Goal: Information Seeking & Learning: Learn about a topic

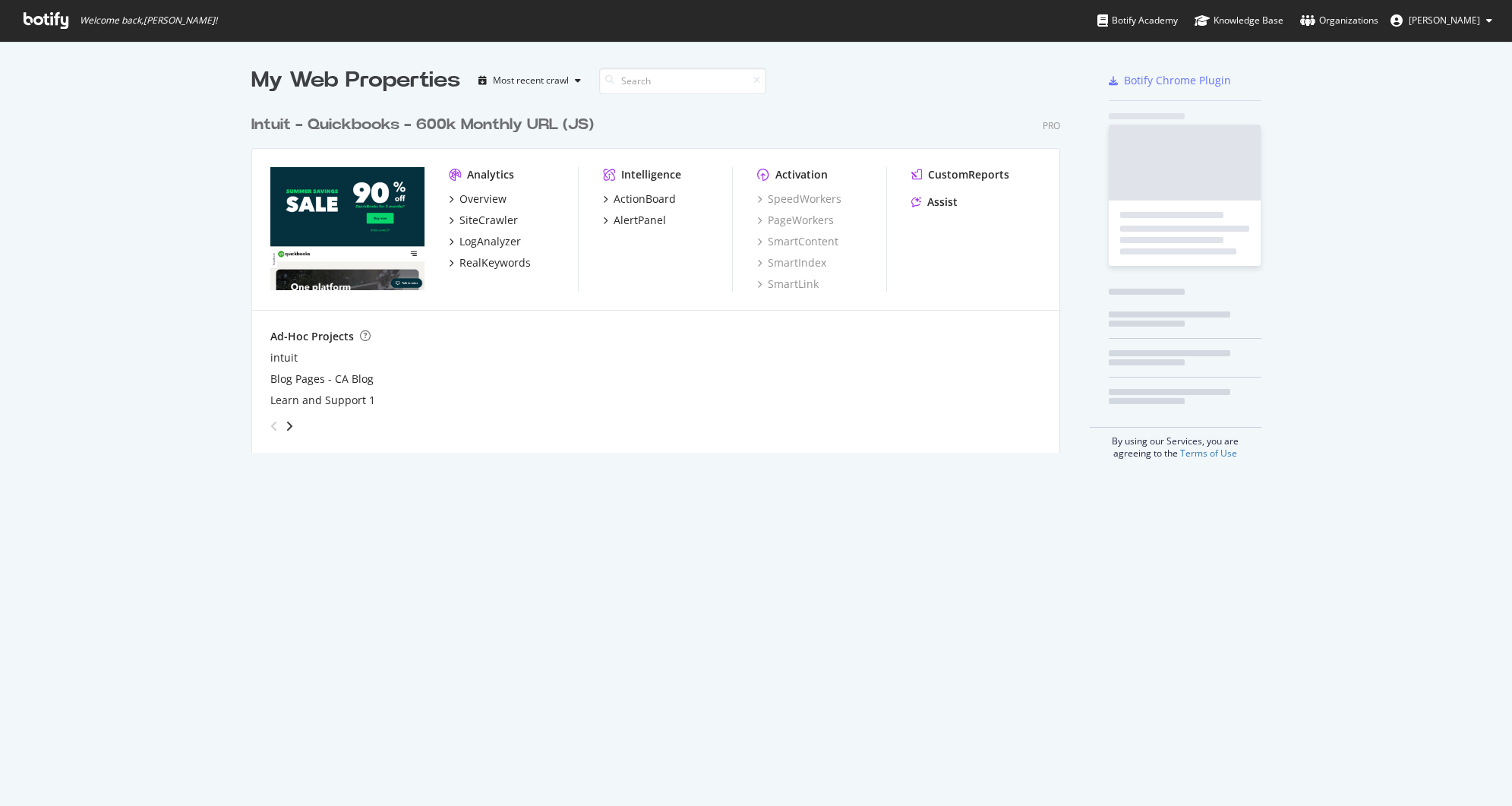
scroll to position [346, 809]
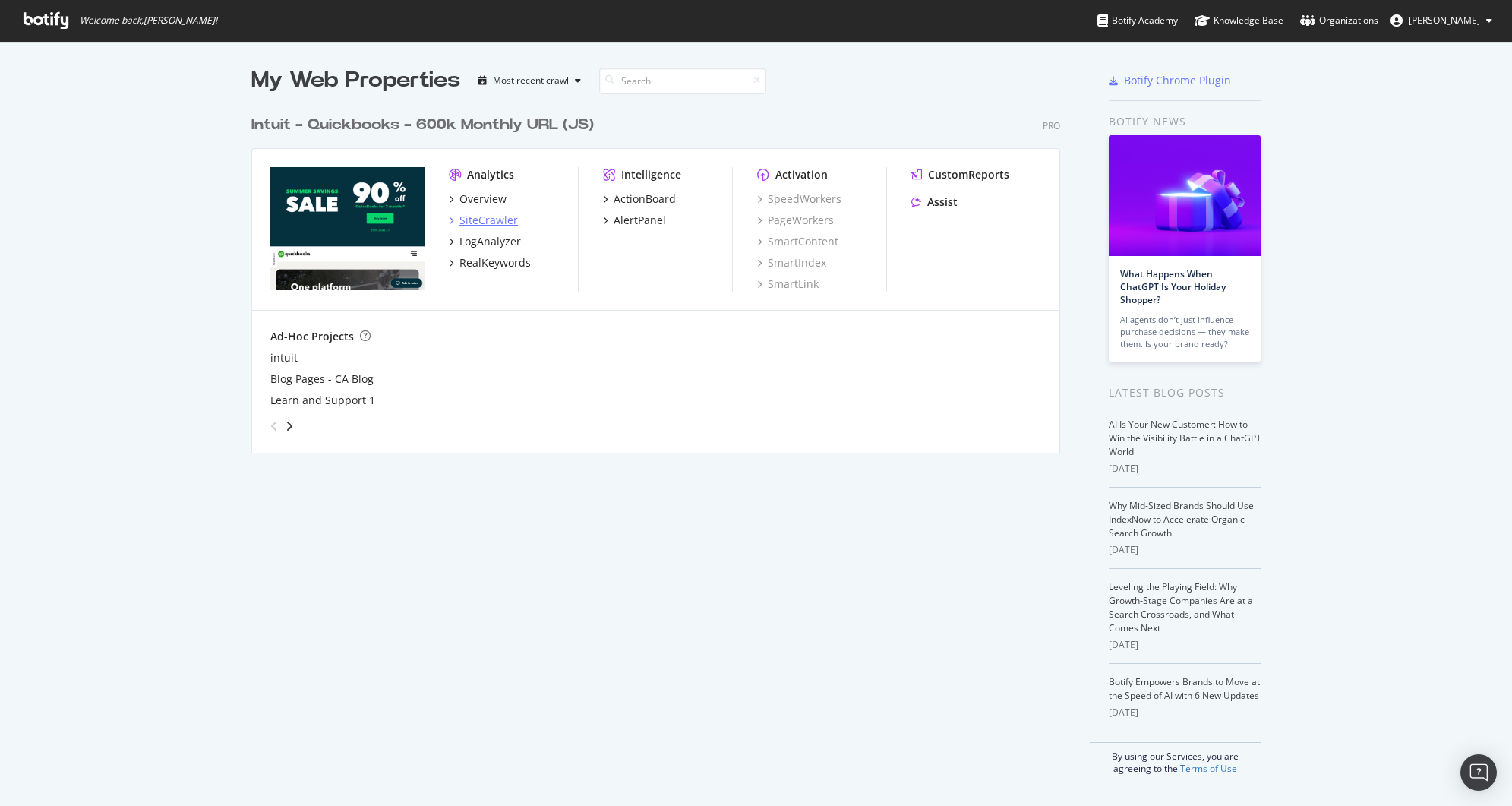
click at [490, 222] on div "SiteCrawler" at bounding box center [488, 220] width 58 height 15
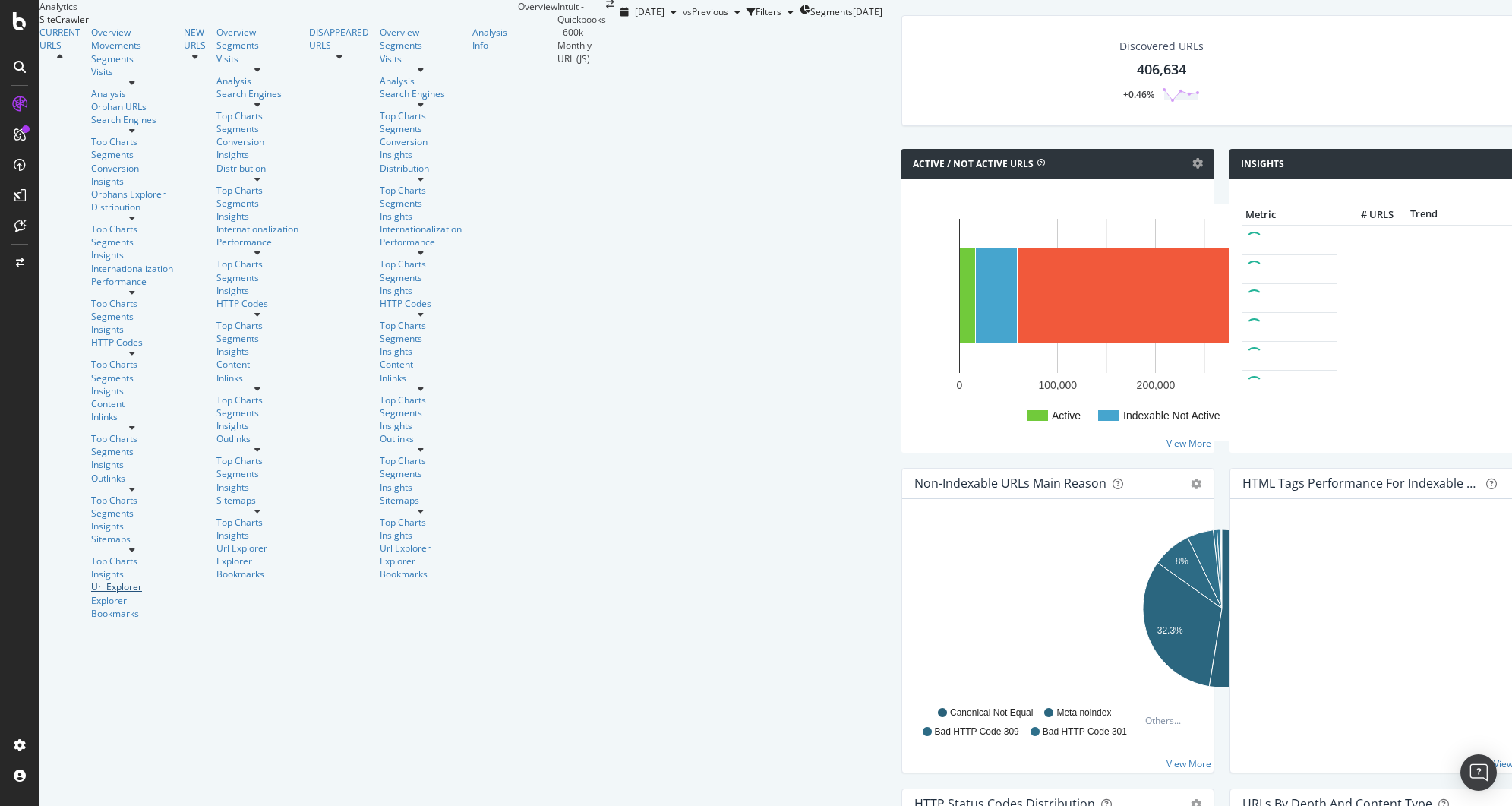
click at [91, 580] on div "Url Explorer" at bounding box center [132, 586] width 82 height 13
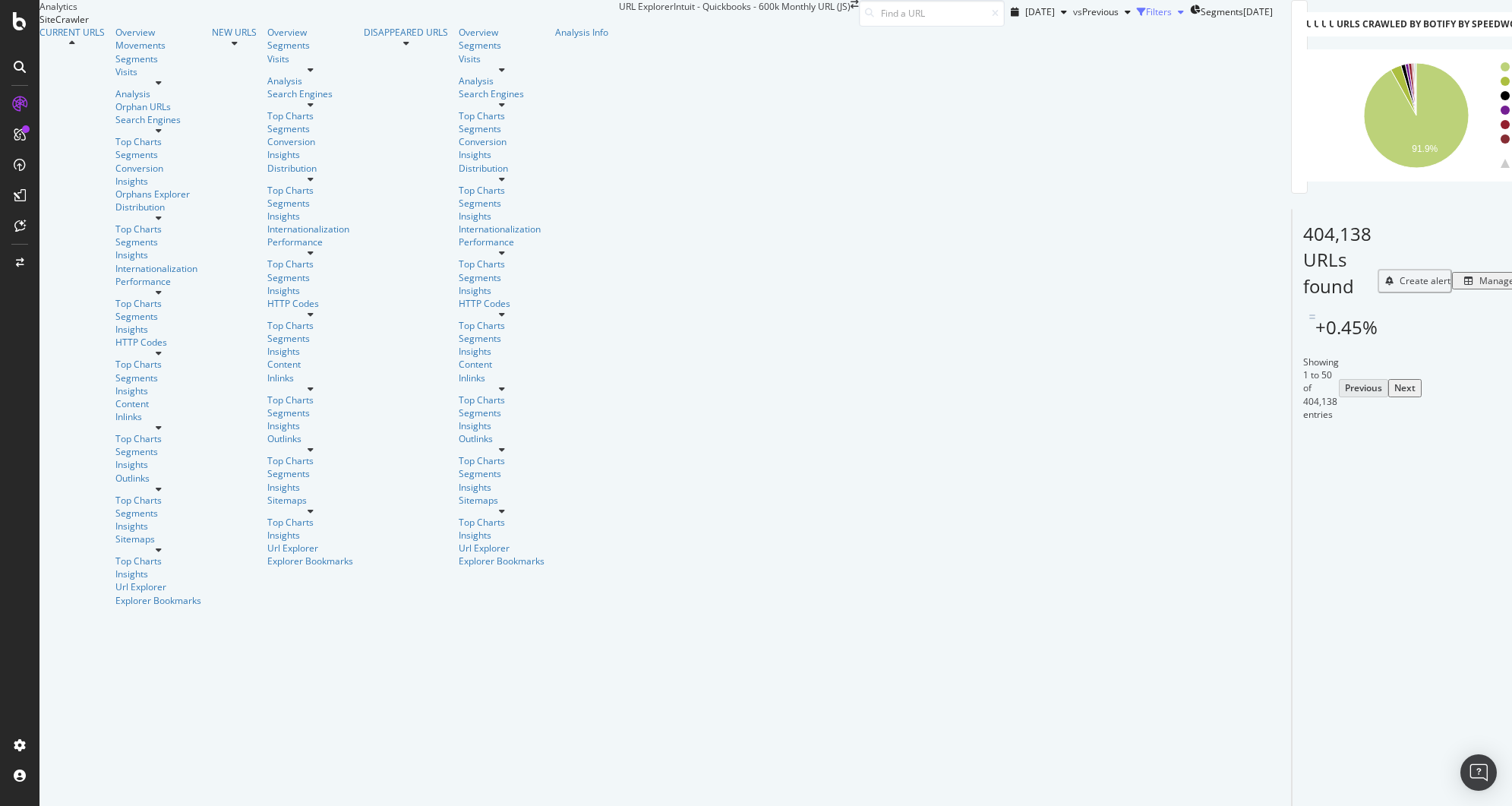
click at [1171, 17] on div "button" at bounding box center [1180, 12] width 18 height 9
click at [1004, 42] on div "Add Filter Add Filter Group" at bounding box center [1138, 34] width 268 height 18
click at [1104, 40] on div "Add Filter Group" at bounding box center [1139, 33] width 69 height 13
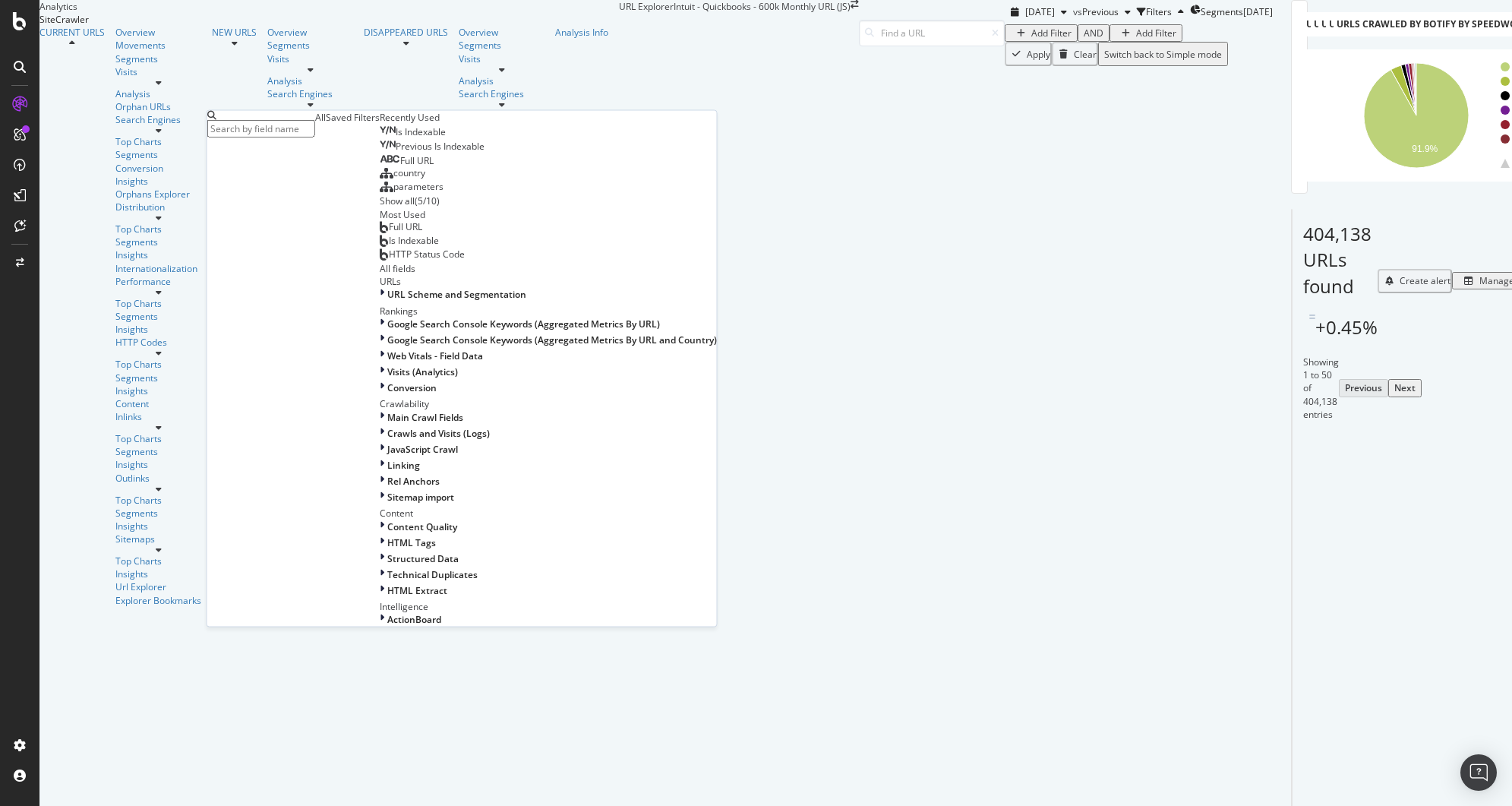
click at [346, 124] on div "Saved Filters" at bounding box center [353, 117] width 53 height 13
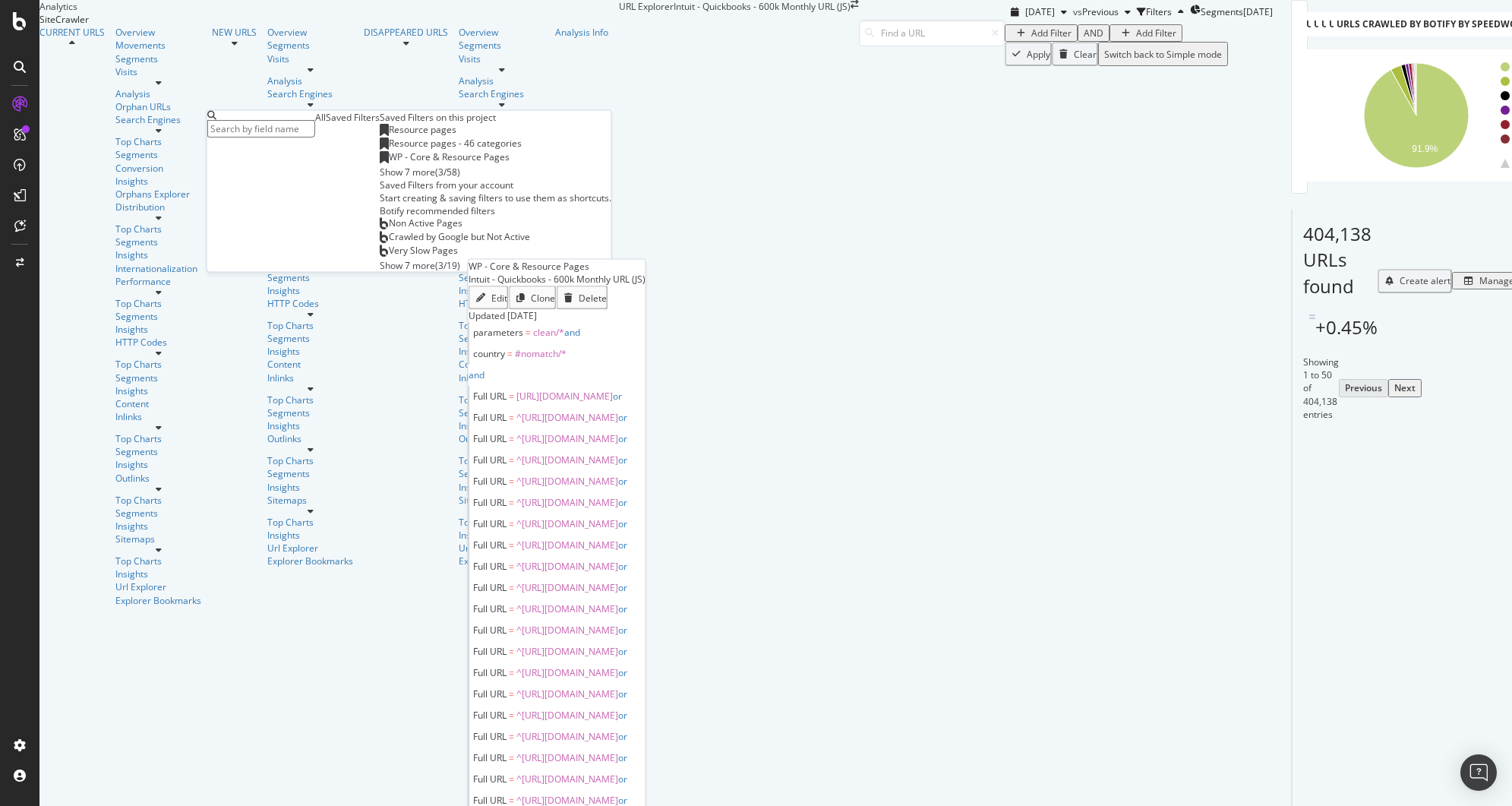
click at [389, 163] on span "WP - Core & Resource Pages" at bounding box center [450, 156] width 121 height 13
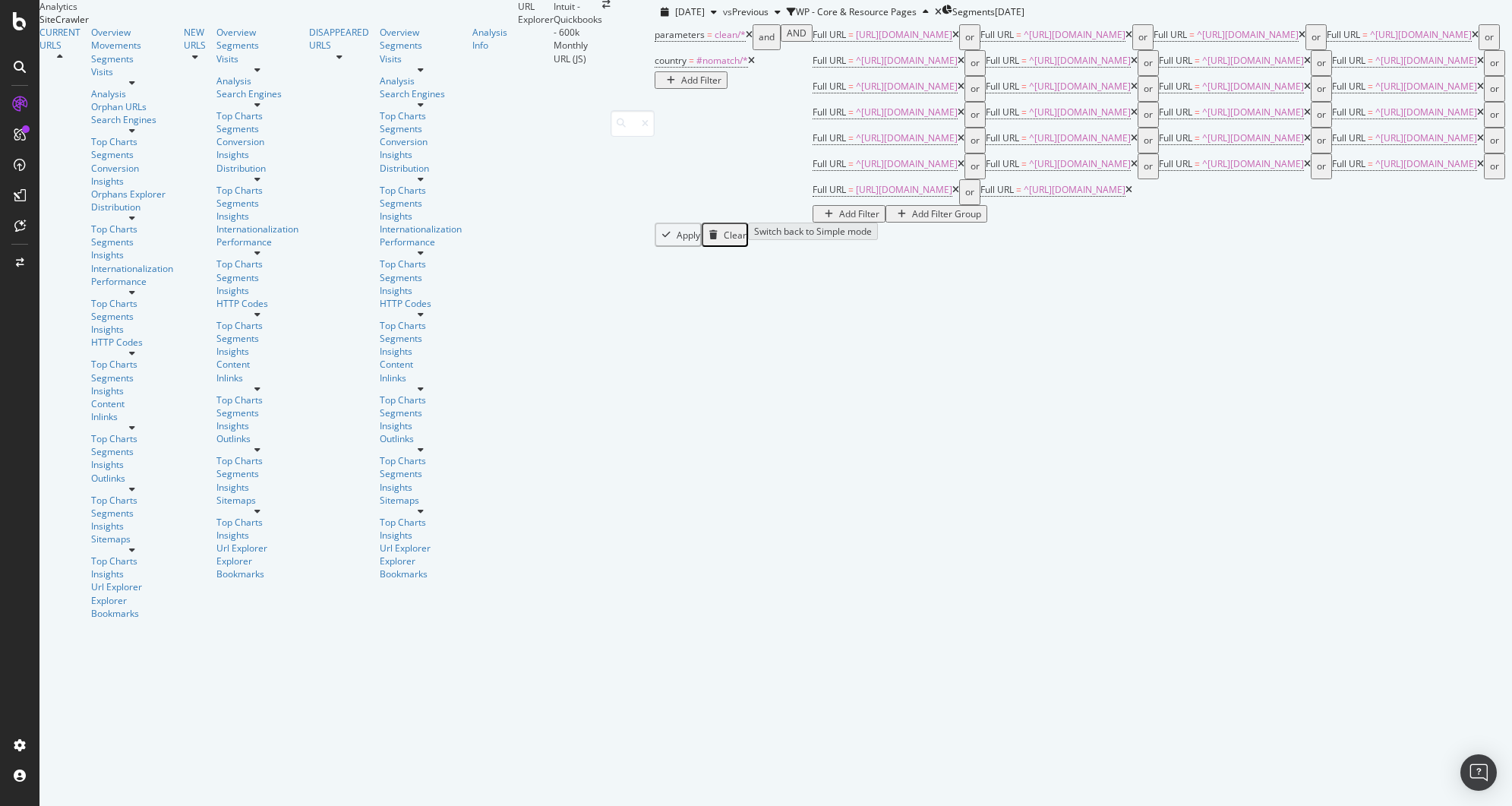
click at [912, 220] on div "Add Filter Group" at bounding box center [947, 213] width 69 height 13
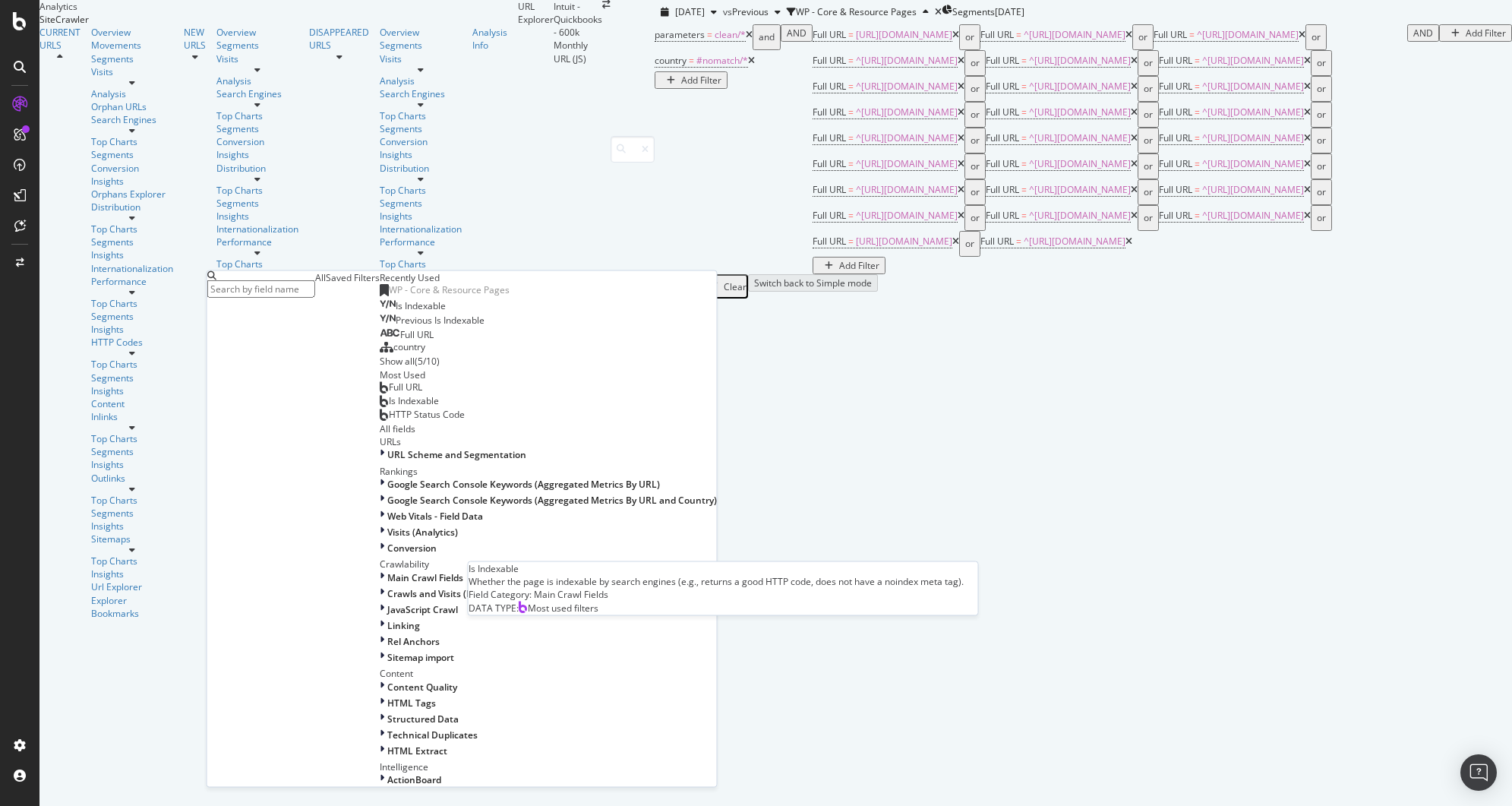
click at [389, 406] on span "Is Indexable" at bounding box center [414, 399] width 50 height 13
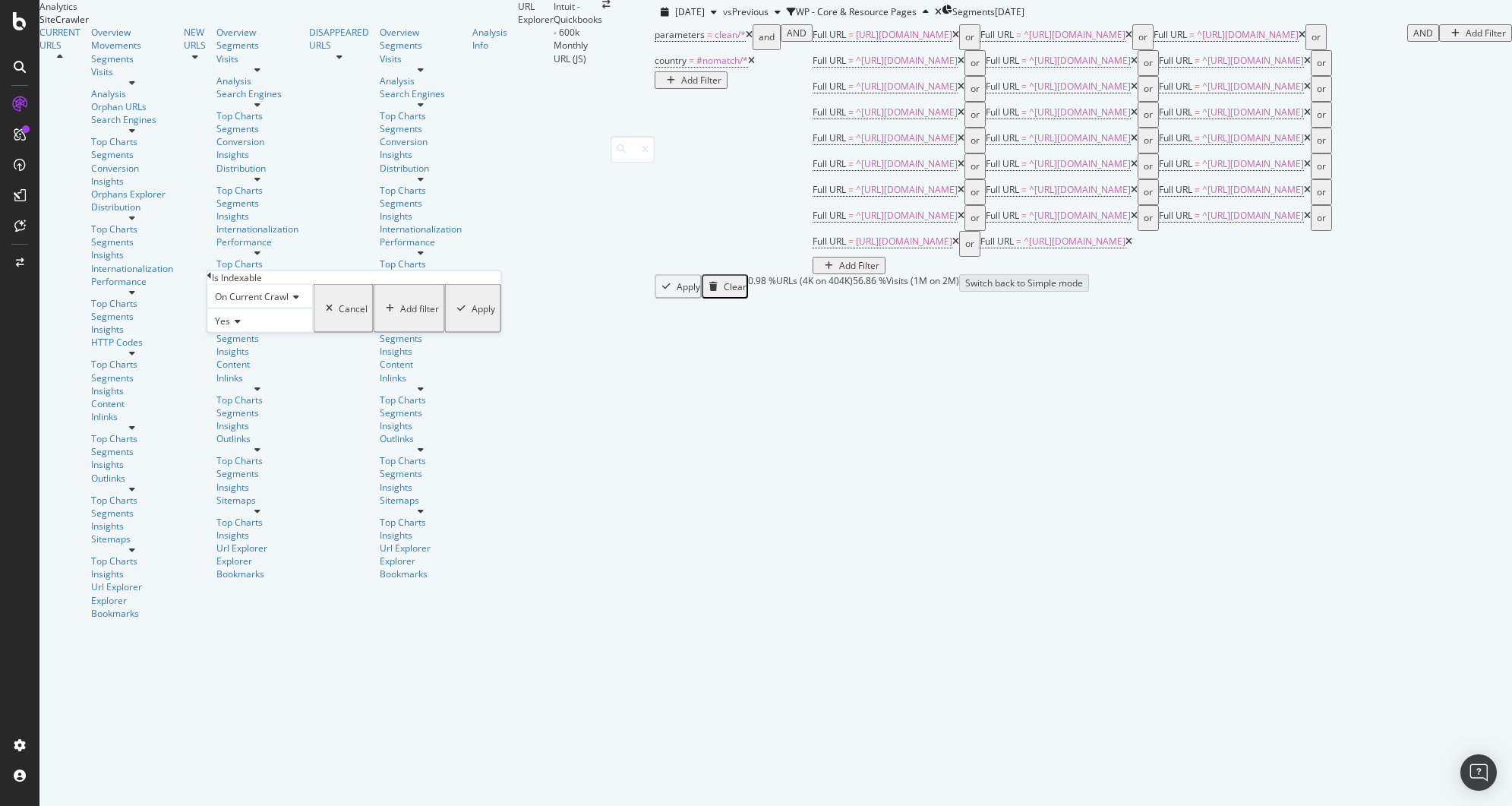
click at [252, 303] on span "On Current Crawl" at bounding box center [252, 296] width 73 height 13
click at [258, 341] on div "On Compared Crawl" at bounding box center [260, 332] width 105 height 16
click at [351, 314] on div "Cancel" at bounding box center [364, 307] width 29 height 13
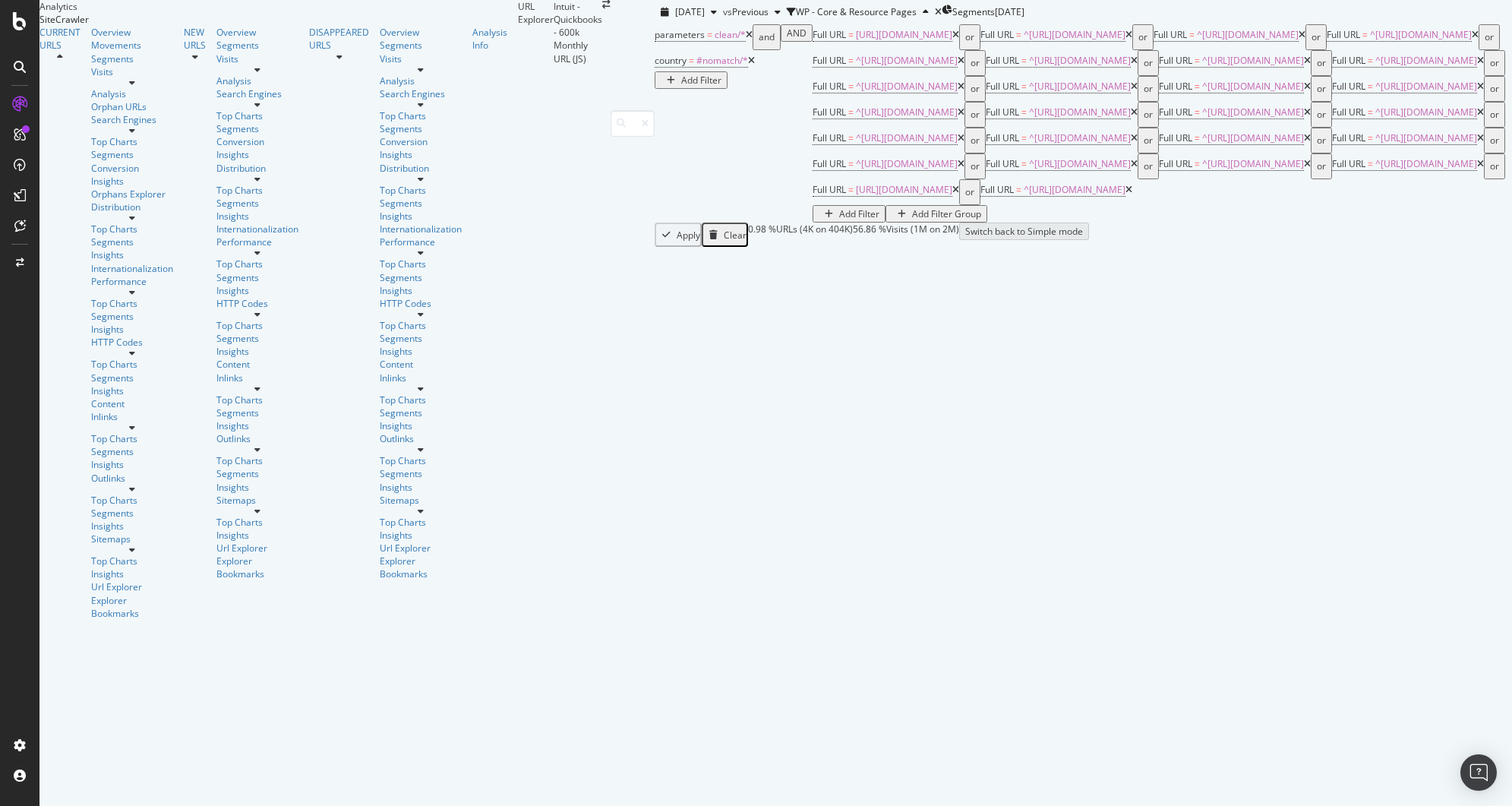
click at [912, 220] on div "Add Filter Group" at bounding box center [947, 213] width 69 height 13
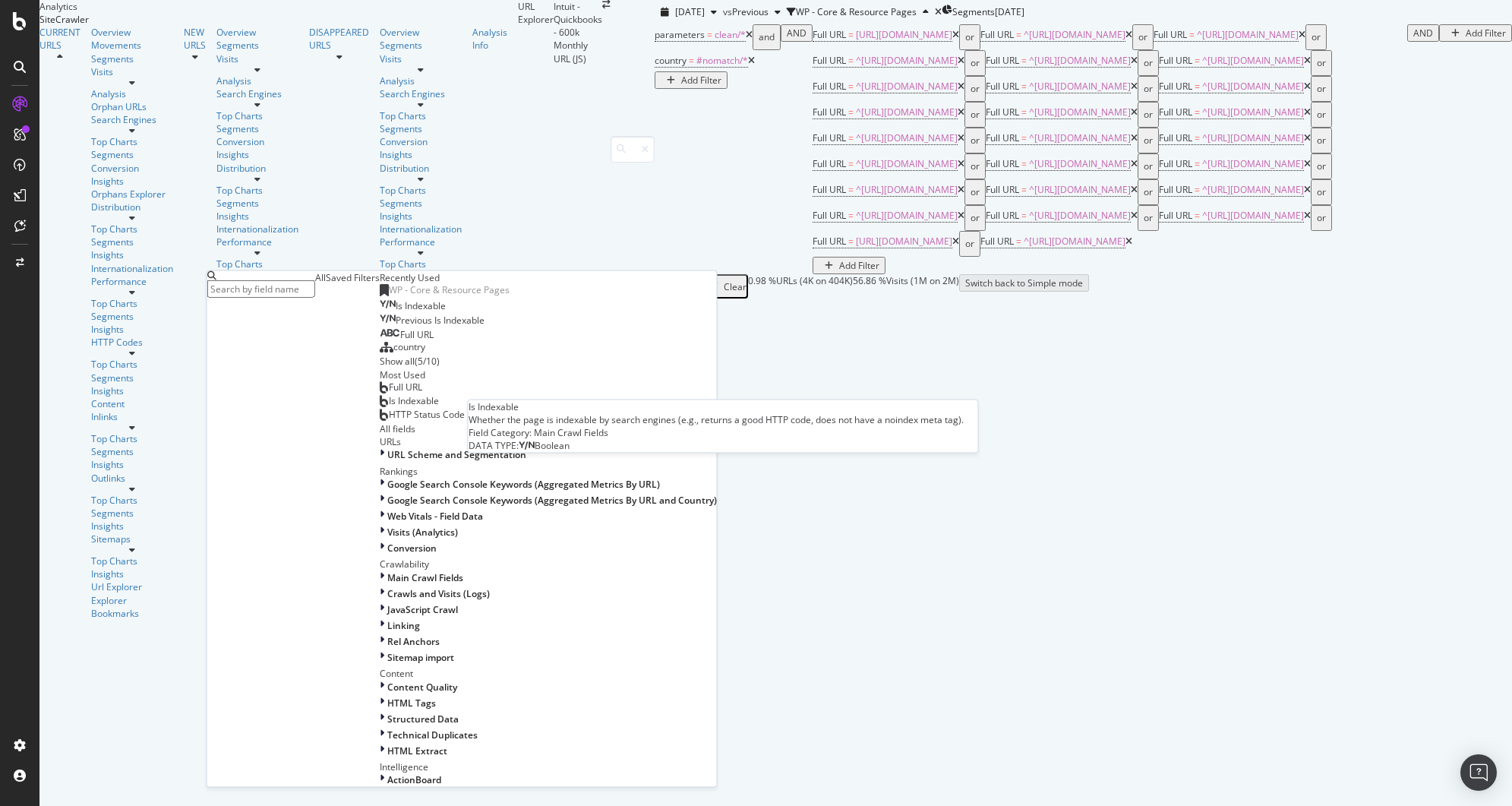
click at [395, 312] on span "Is Indexable" at bounding box center [420, 305] width 50 height 13
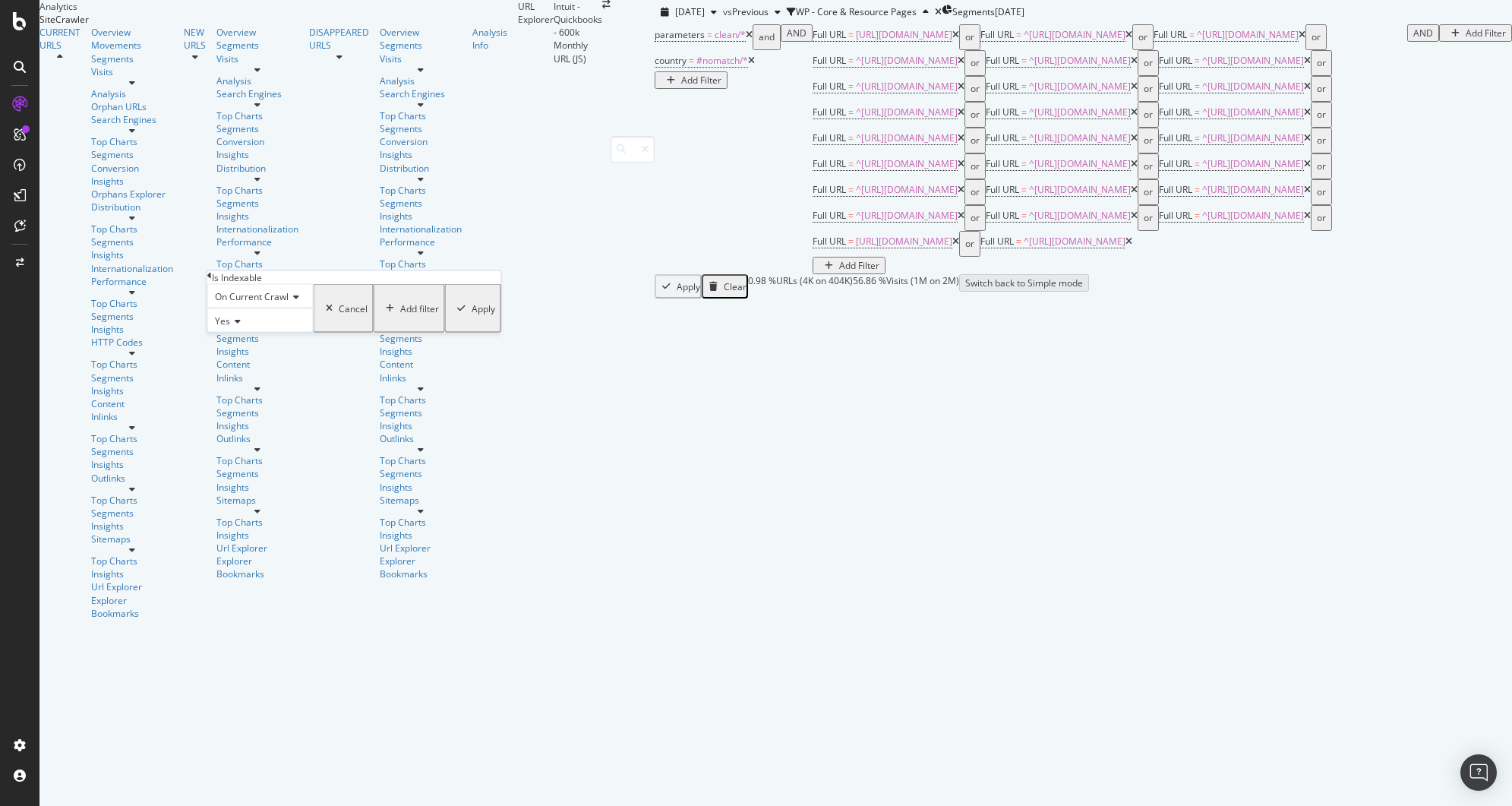
click at [275, 303] on span "On Current Crawl" at bounding box center [252, 296] width 73 height 13
click at [270, 339] on span "On Compared Crawl" at bounding box center [254, 332] width 86 height 13
click at [412, 314] on div "Add filter" at bounding box center [431, 307] width 39 height 13
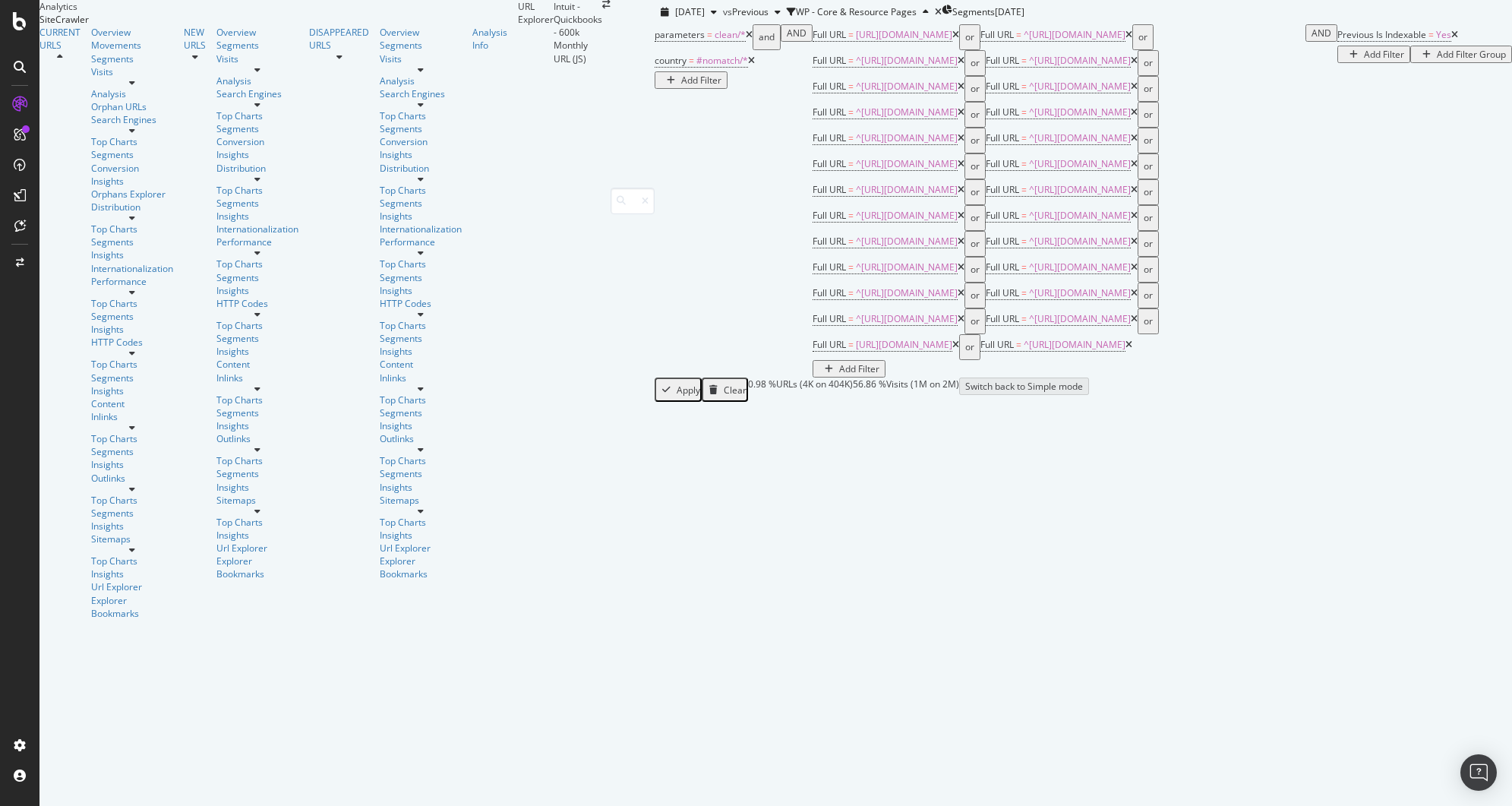
click at [1363, 60] on div "Add Filter" at bounding box center [1383, 53] width 41 height 13
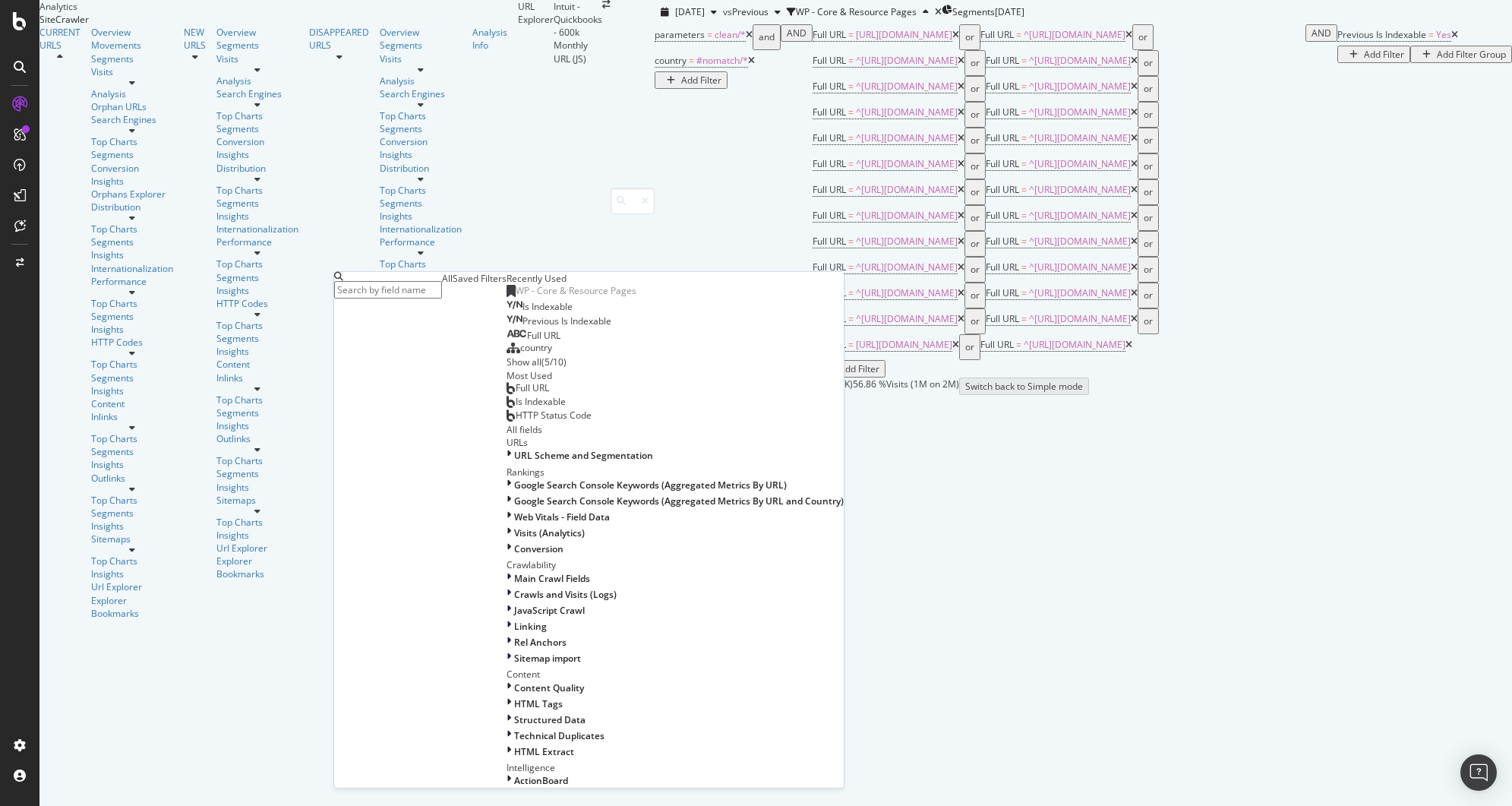
click at [523, 313] on span "Is Indexable" at bounding box center [548, 306] width 50 height 13
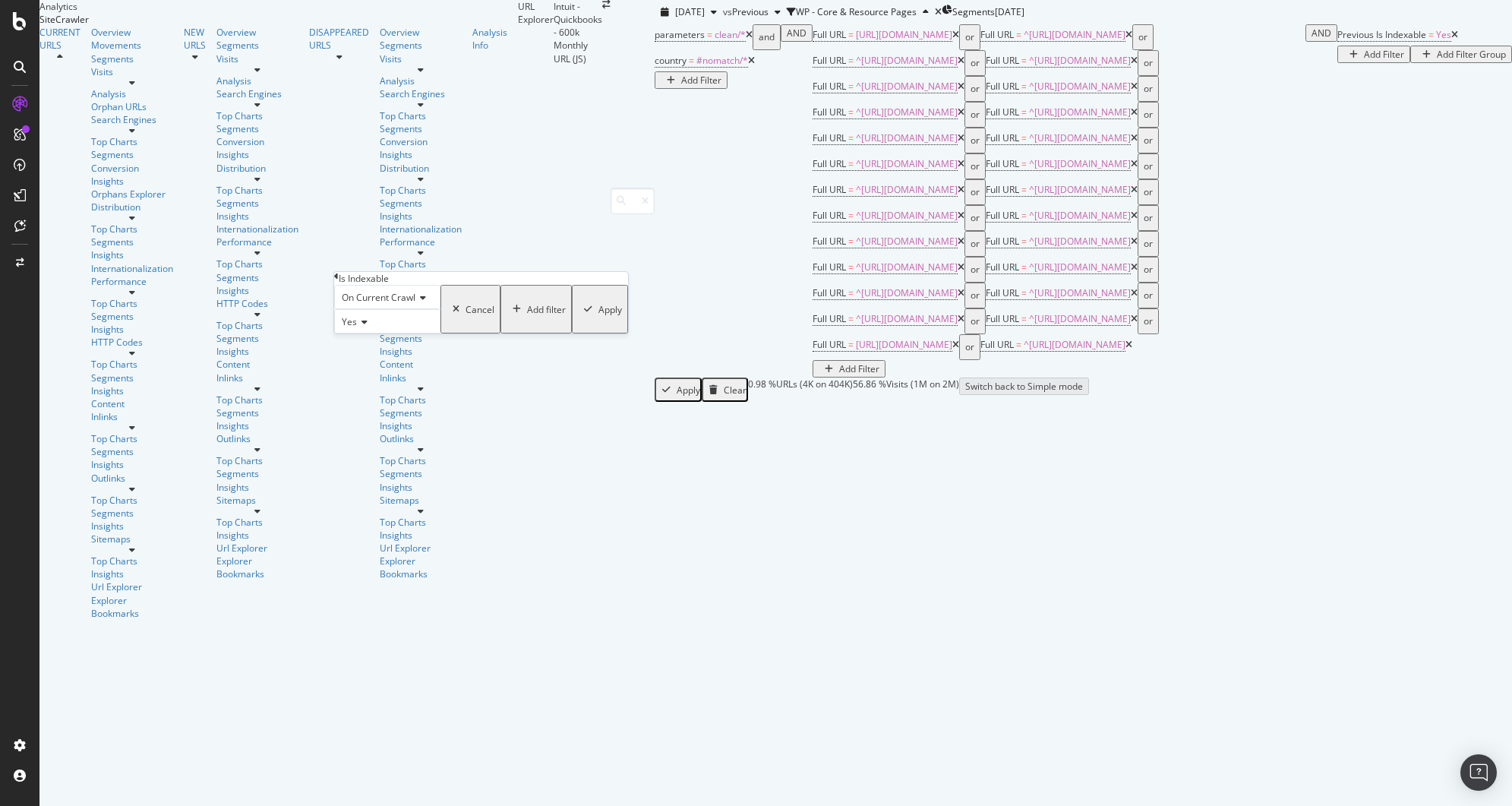
click at [377, 334] on div "On Current Crawl Yes Cancel Add filter Apply" at bounding box center [480, 309] width 294 height 49
click at [367, 327] on icon at bounding box center [361, 322] width 11 height 9
click at [370, 365] on div "No" at bounding box center [387, 357] width 105 height 16
click at [598, 316] on div "Apply" at bounding box center [610, 309] width 24 height 13
